Goal: Information Seeking & Learning: Learn about a topic

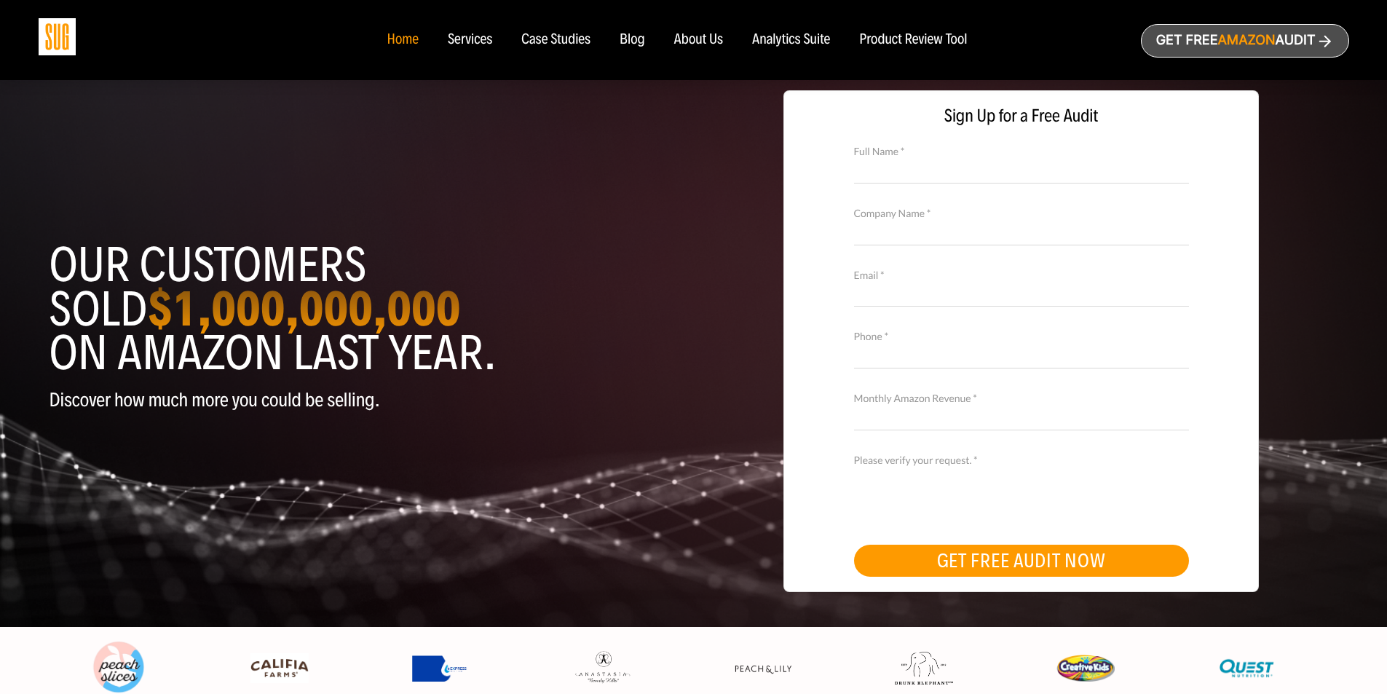
click at [452, 36] on div "Services" at bounding box center [470, 40] width 44 height 16
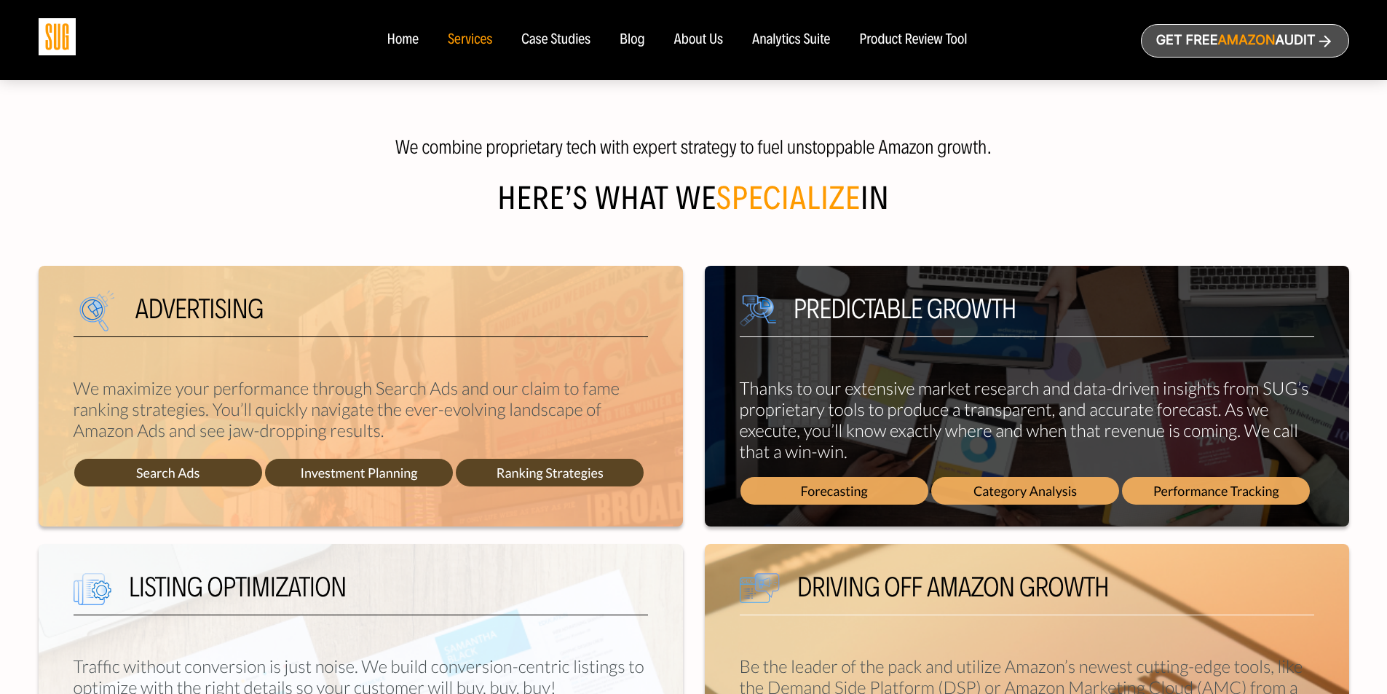
scroll to position [437, 0]
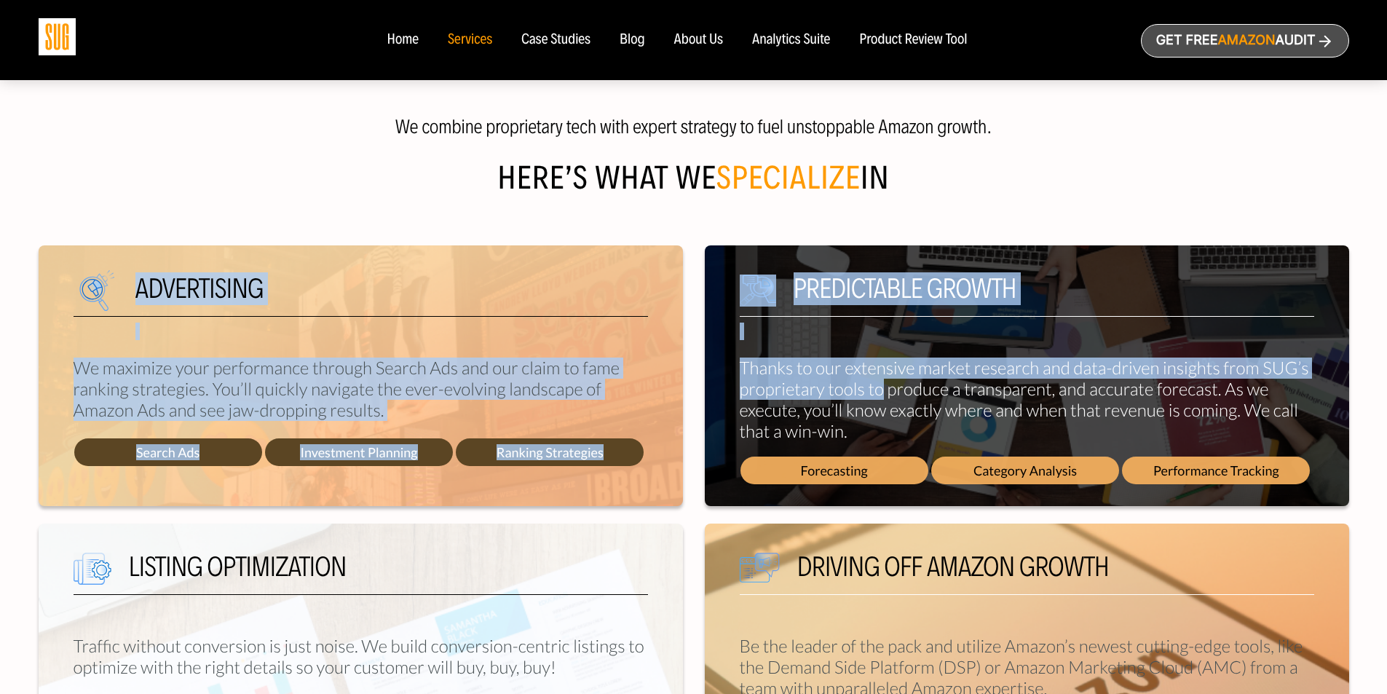
drag, startPoint x: 132, startPoint y: 253, endPoint x: 884, endPoint y: 379, distance: 762.4
click at [884, 379] on div "Advertising We maximize your performance through Search Ads and our claim to fa…" at bounding box center [694, 375] width 1332 height 261
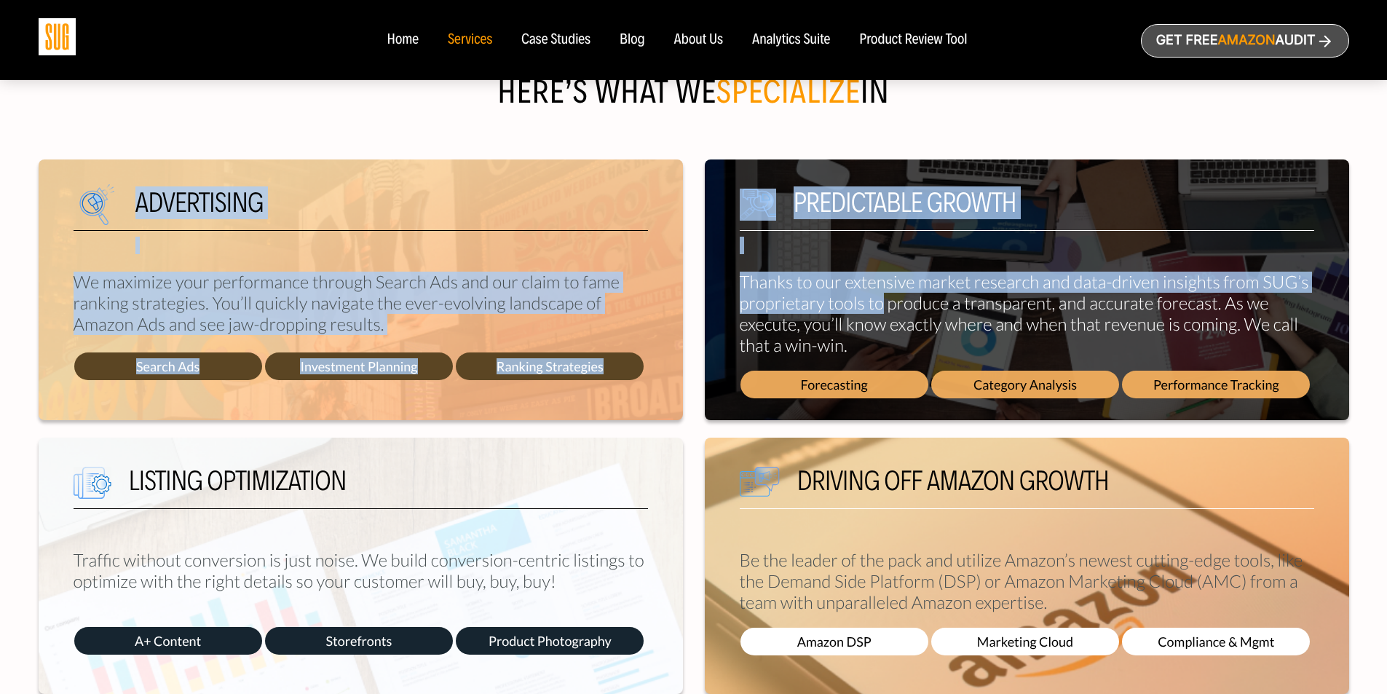
scroll to position [655, 0]
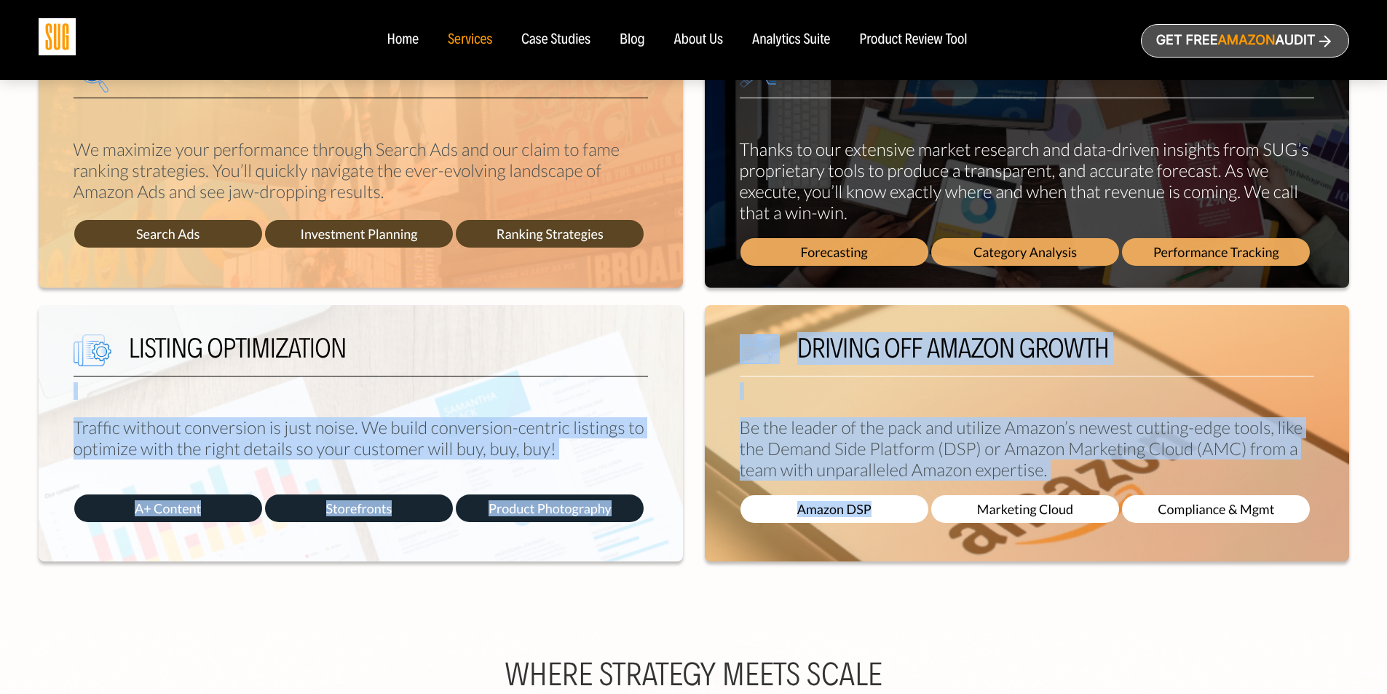
drag, startPoint x: 530, startPoint y: 344, endPoint x: 996, endPoint y: 571, distance: 518.9
click at [1014, 488] on div "Listing Optimization Traffic without conversion is just noise. We build convers…" at bounding box center [694, 433] width 1332 height 256
click at [996, 571] on div "We combine proprietary tech with expert strategy to fuel unstoppable Amazon gro…" at bounding box center [694, 229] width 1310 height 734
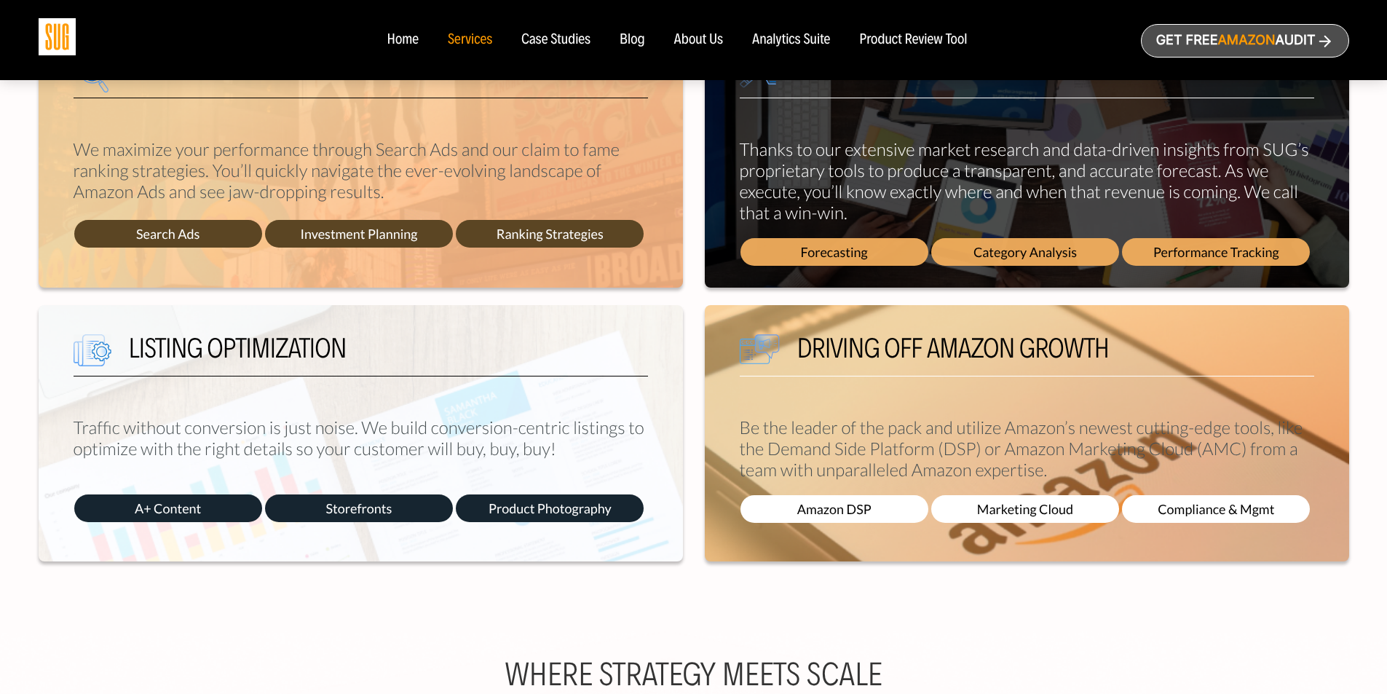
click at [923, 349] on h5 "Driving off Amazon growth" at bounding box center [1027, 355] width 574 height 42
click at [924, 348] on h5 "Driving off Amazon growth" at bounding box center [1027, 355] width 574 height 42
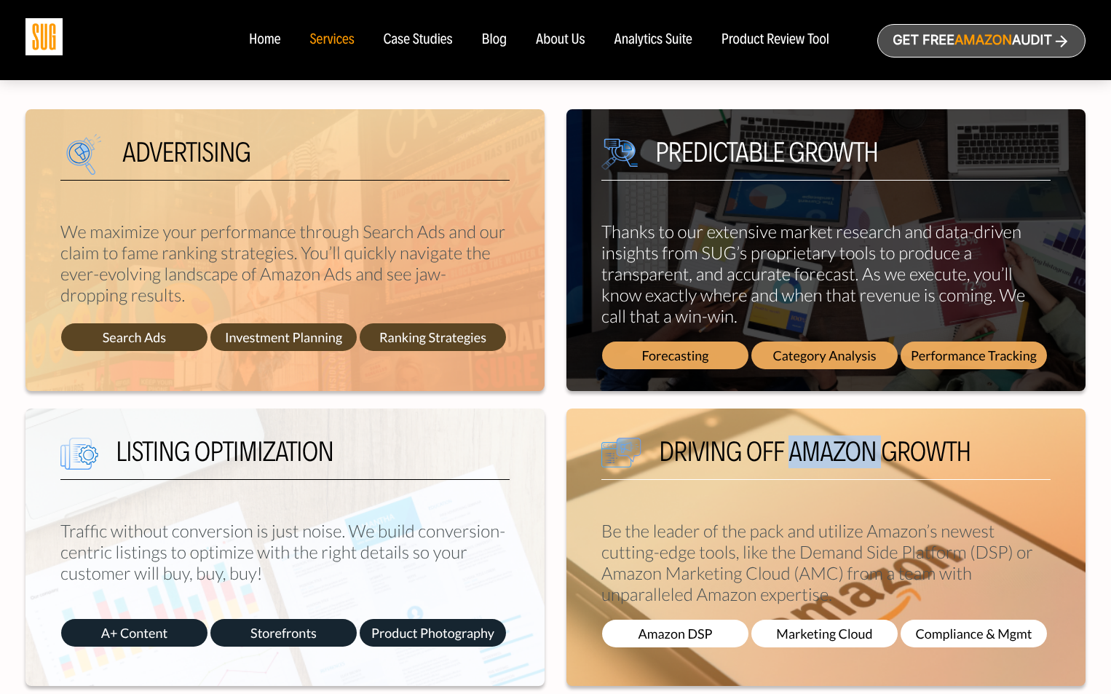
scroll to position [218, 0]
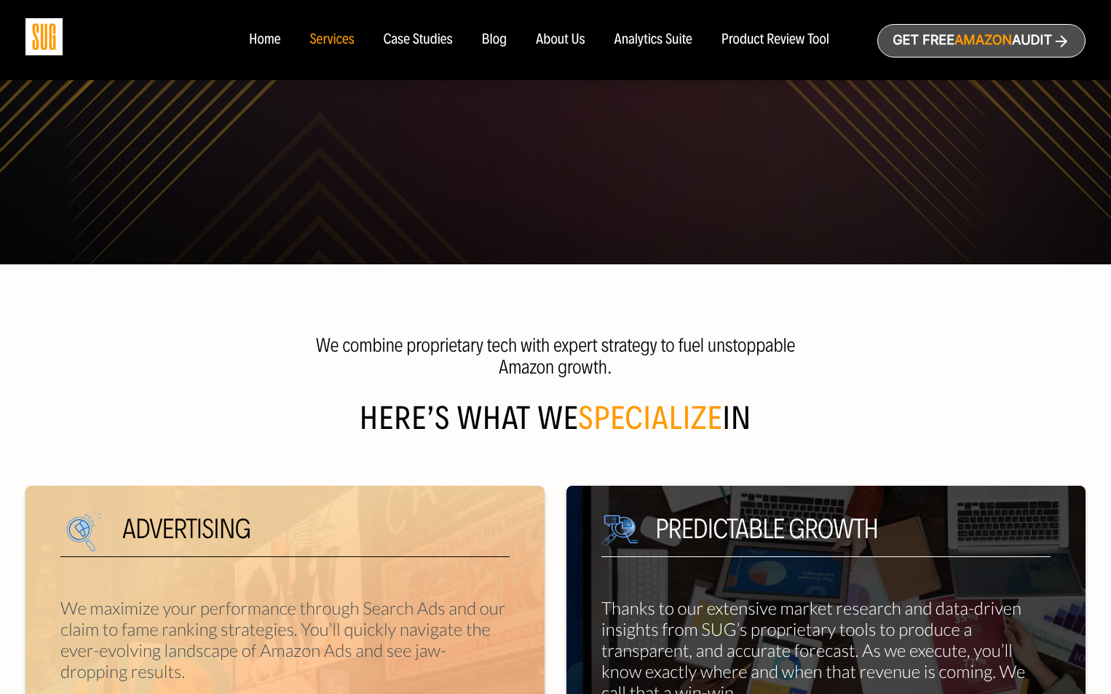
click at [334, 39] on div "Services" at bounding box center [331, 40] width 44 height 16
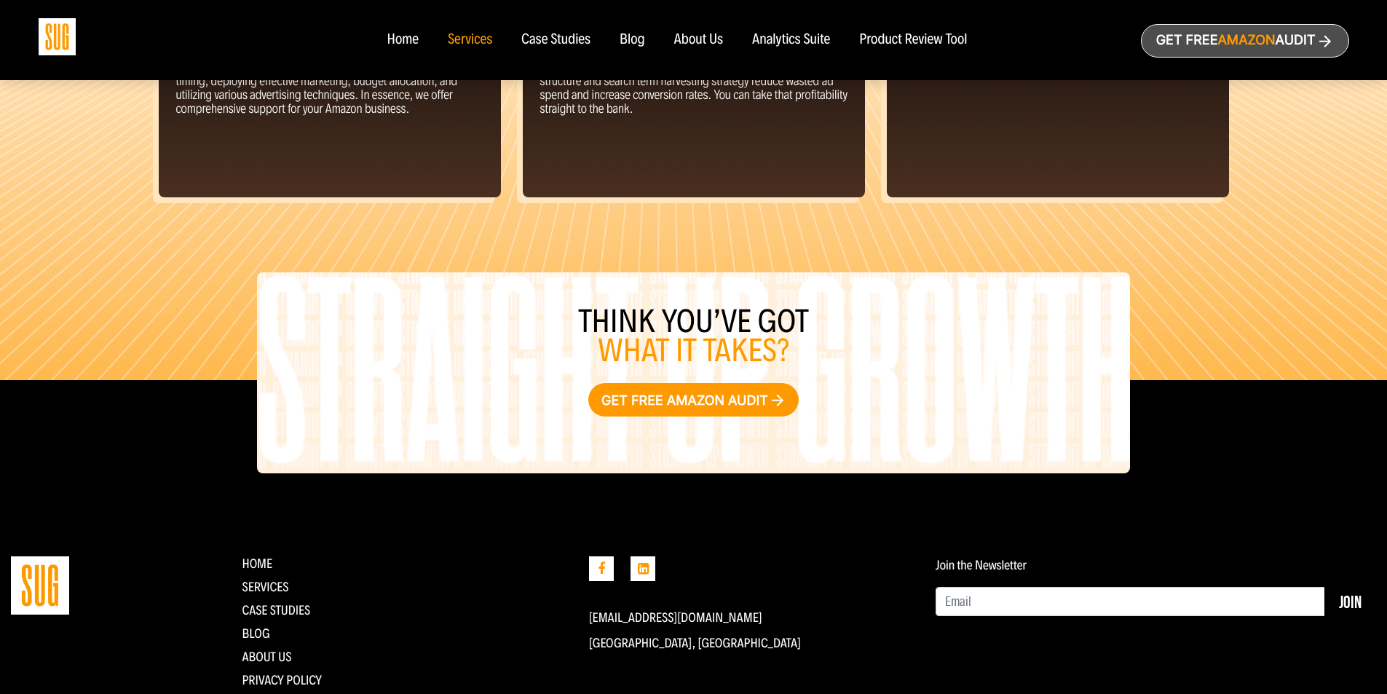
scroll to position [1586, 0]
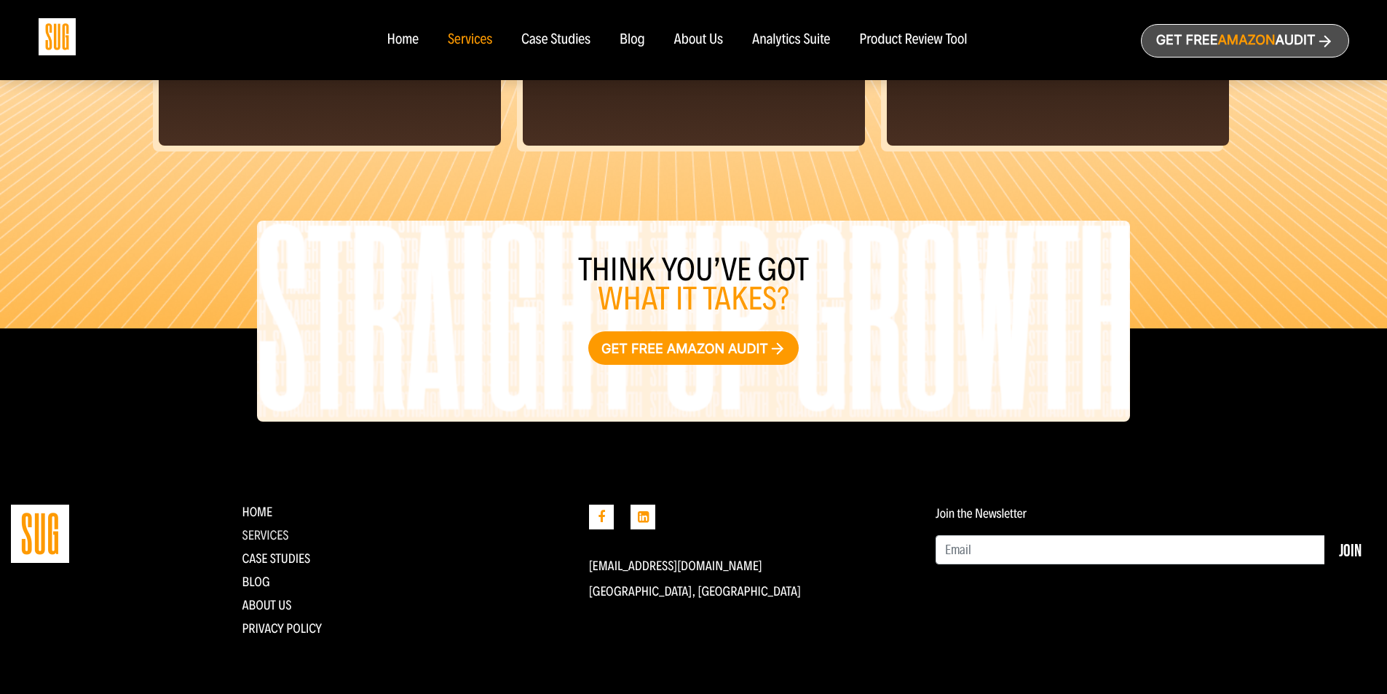
click at [270, 534] on link "Services" at bounding box center [265, 535] width 47 height 16
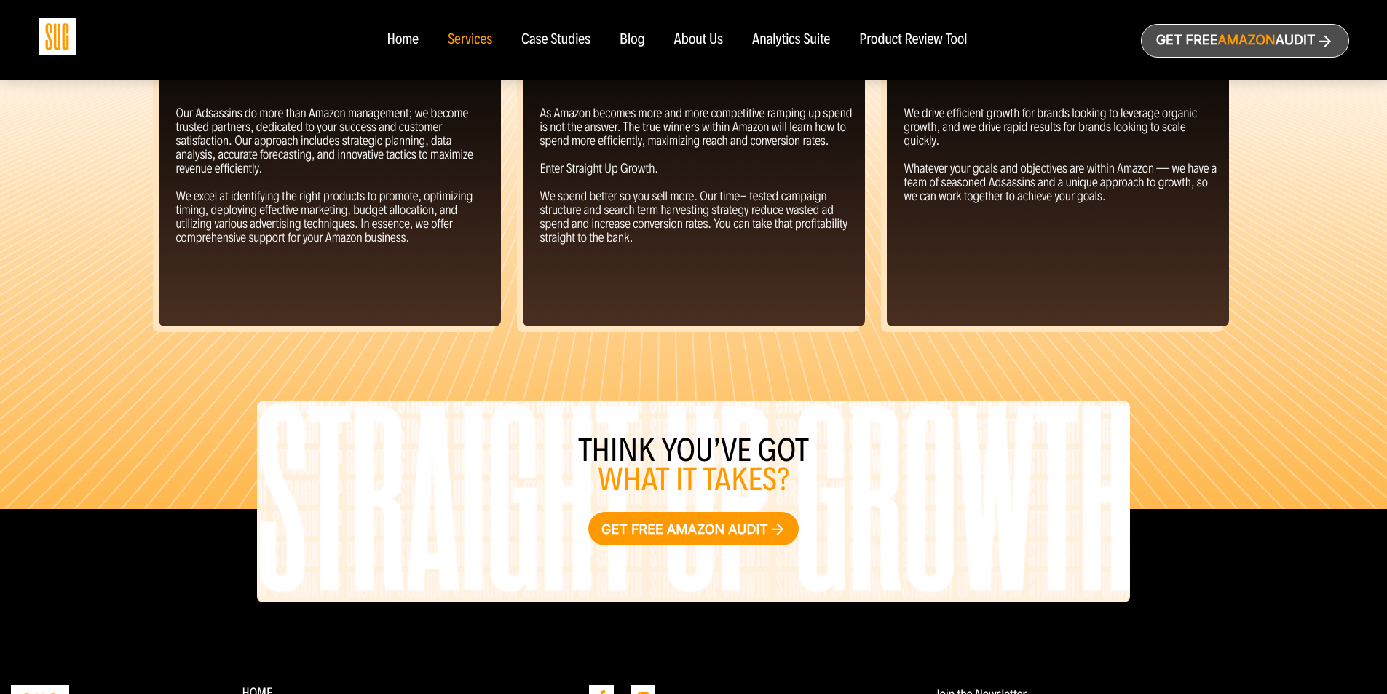
scroll to position [1586, 0]
